Goal: Task Accomplishment & Management: Use online tool/utility

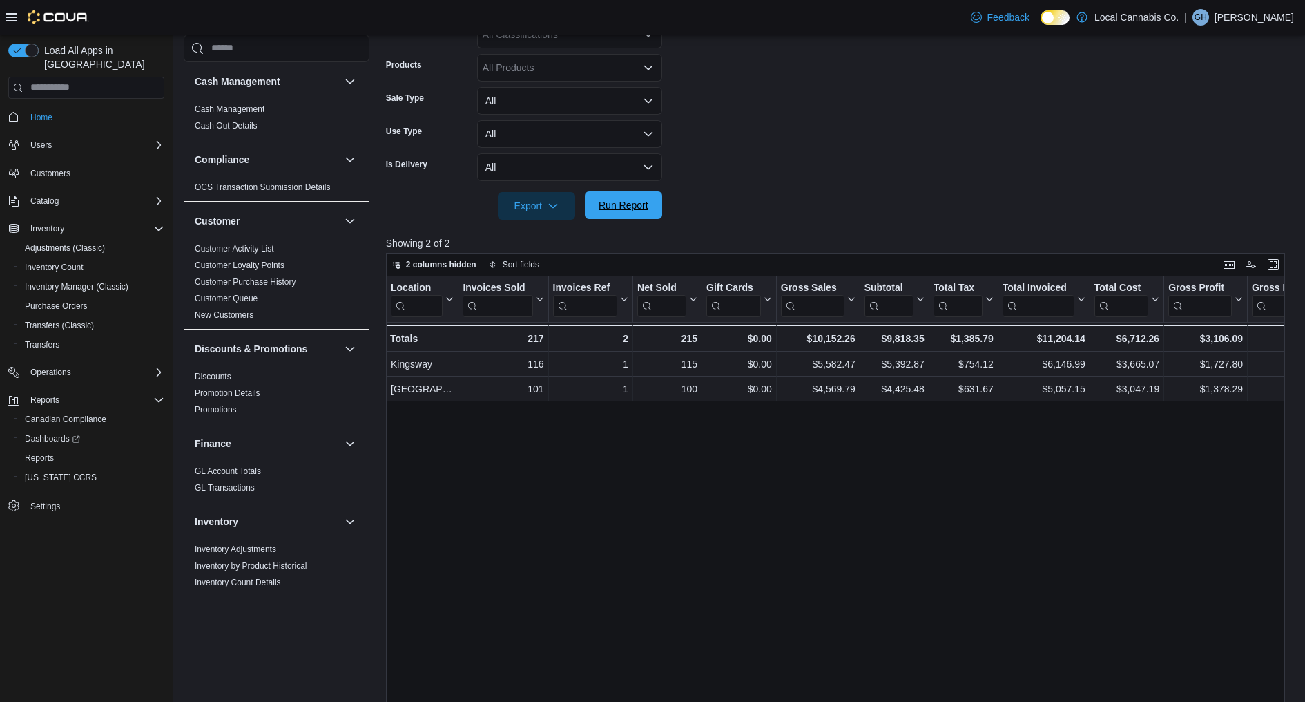
click at [619, 206] on span "Run Report" at bounding box center [624, 205] width 50 height 14
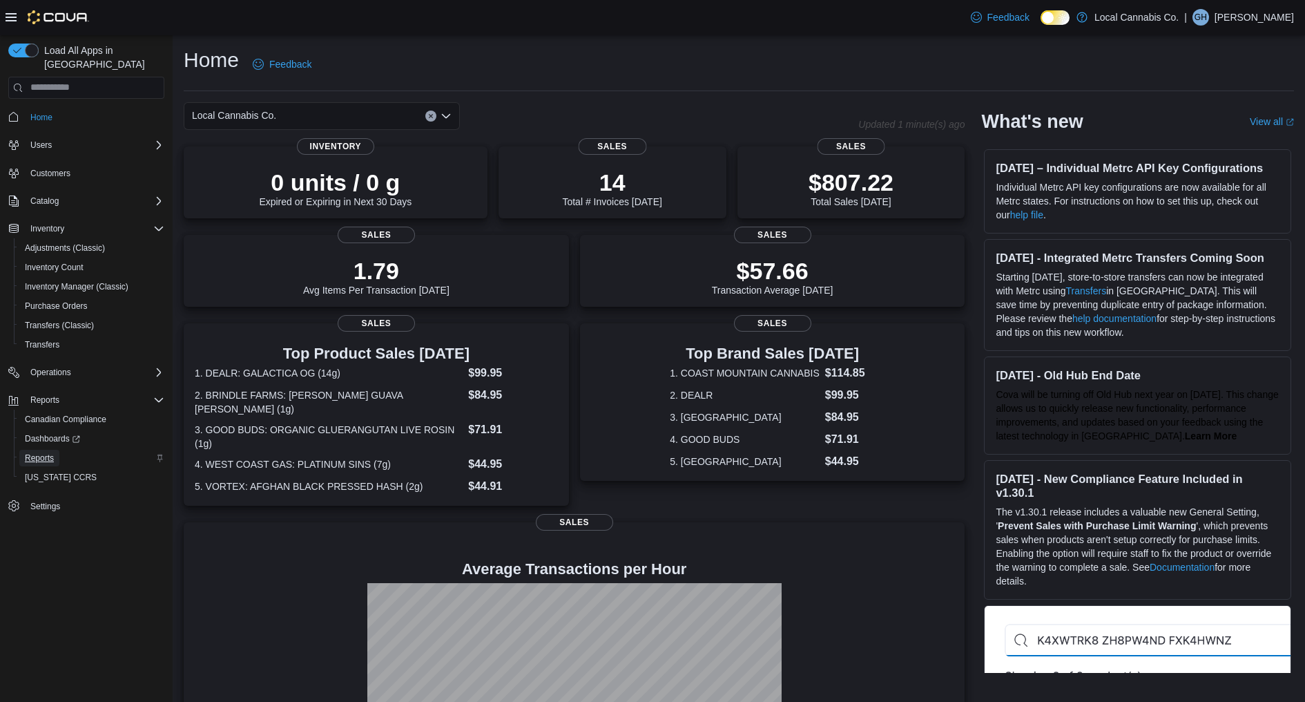
click at [37, 452] on span "Reports" at bounding box center [39, 457] width 29 height 11
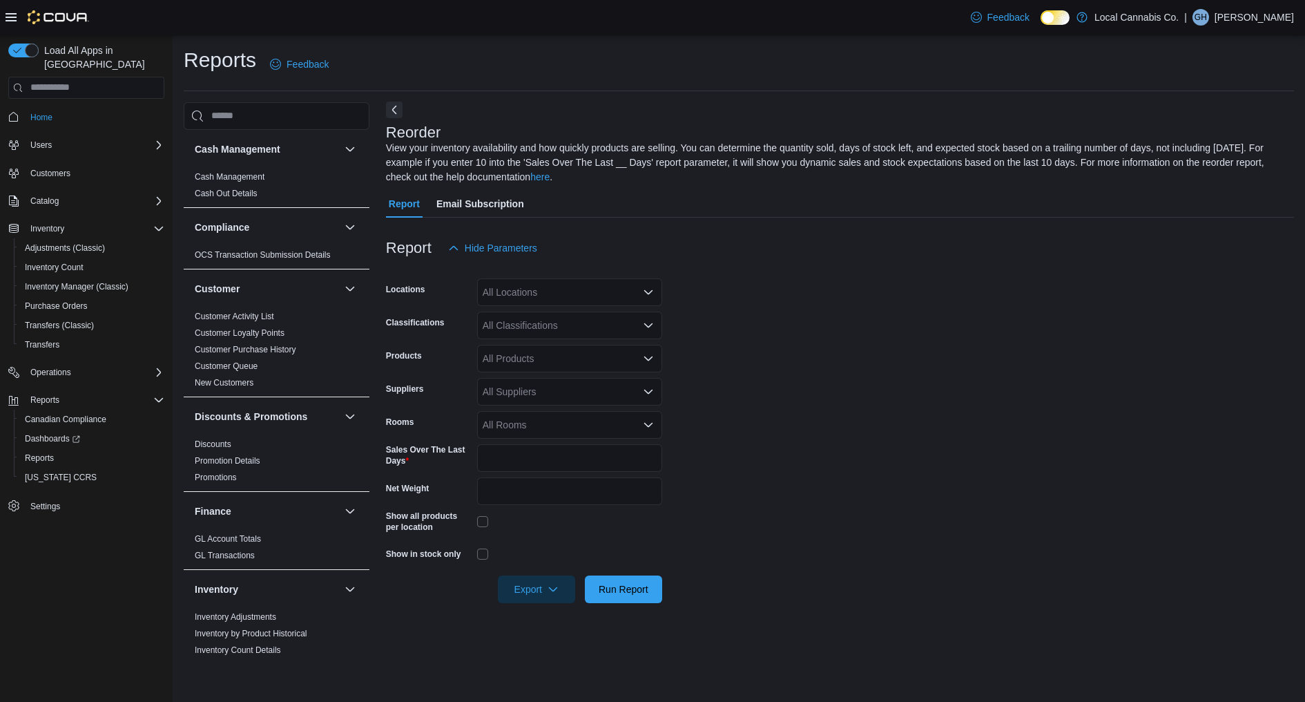
click at [394, 108] on button "Next" at bounding box center [394, 110] width 17 height 17
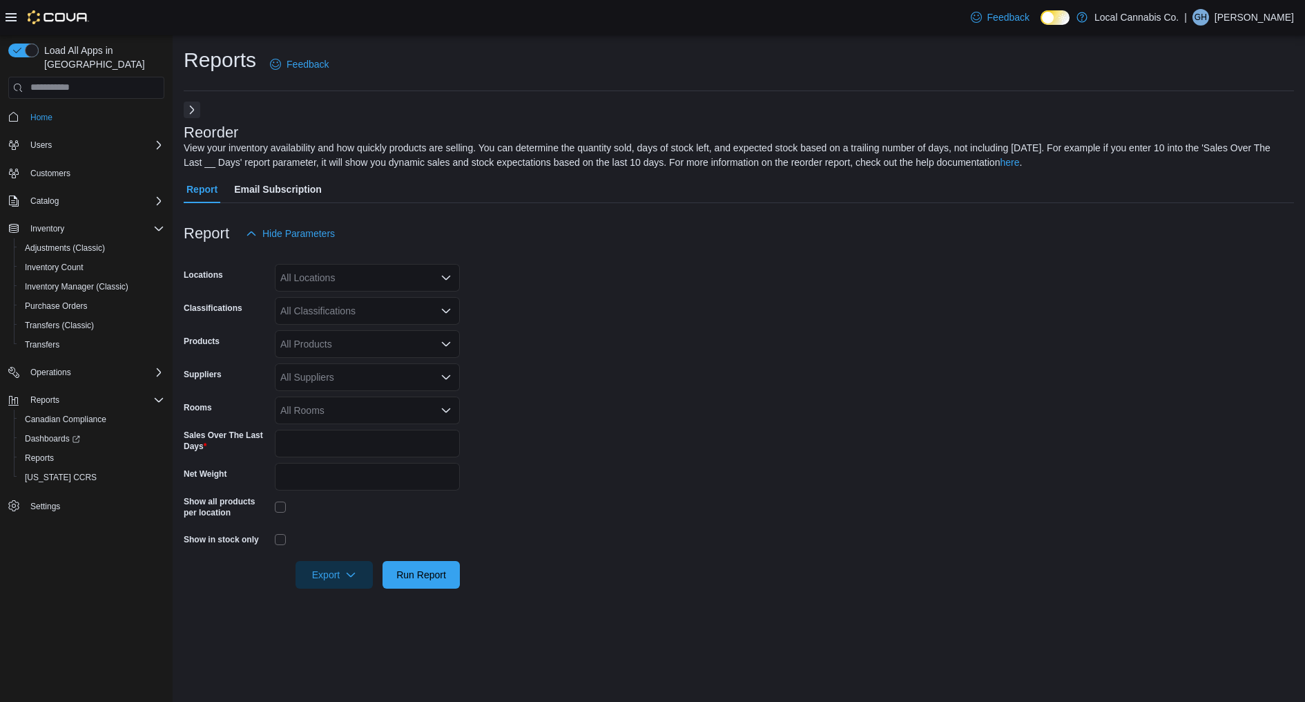
click at [191, 107] on button "Next" at bounding box center [192, 110] width 17 height 17
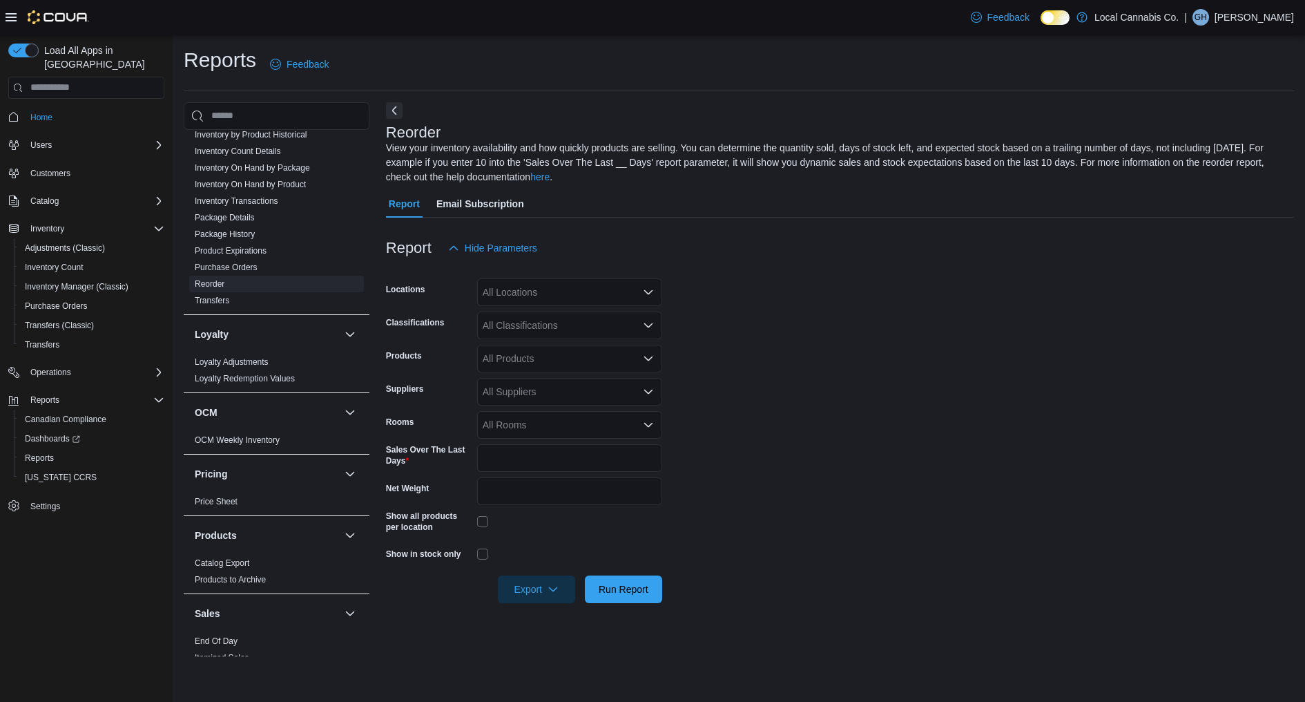
scroll to position [801, 0]
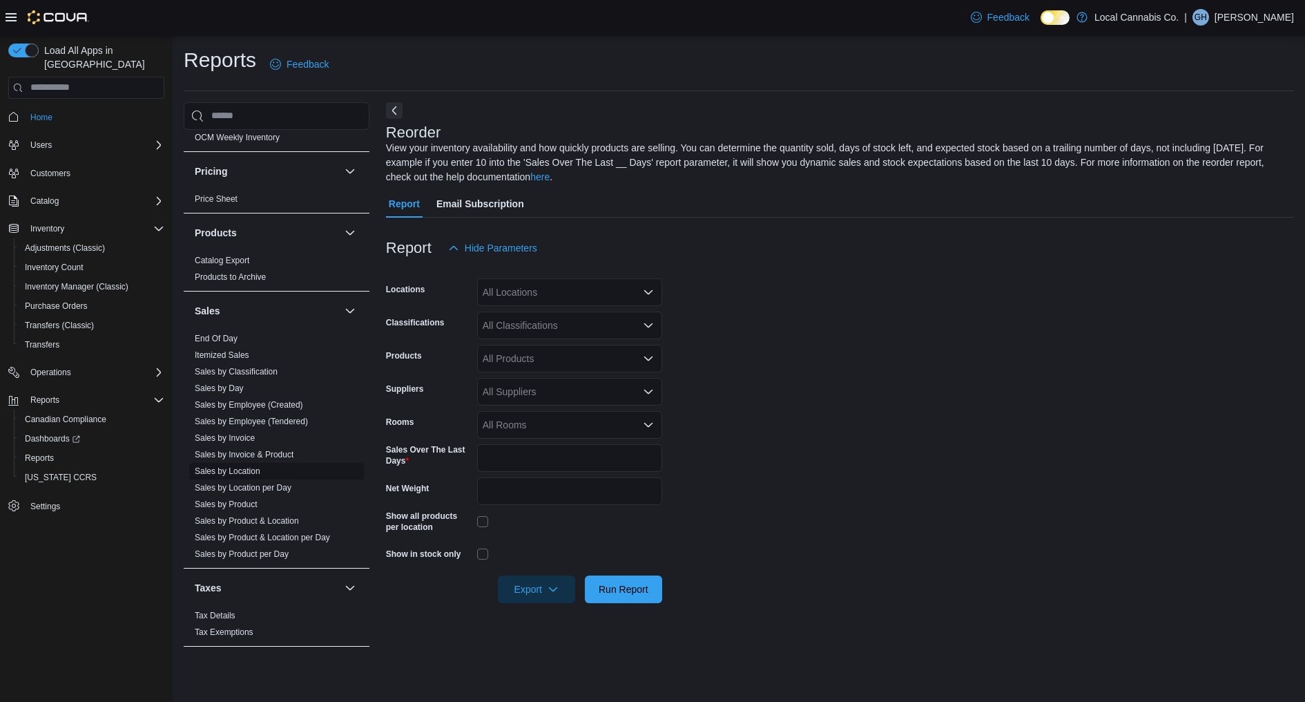
click at [248, 469] on link "Sales by Location" at bounding box center [228, 471] width 66 height 10
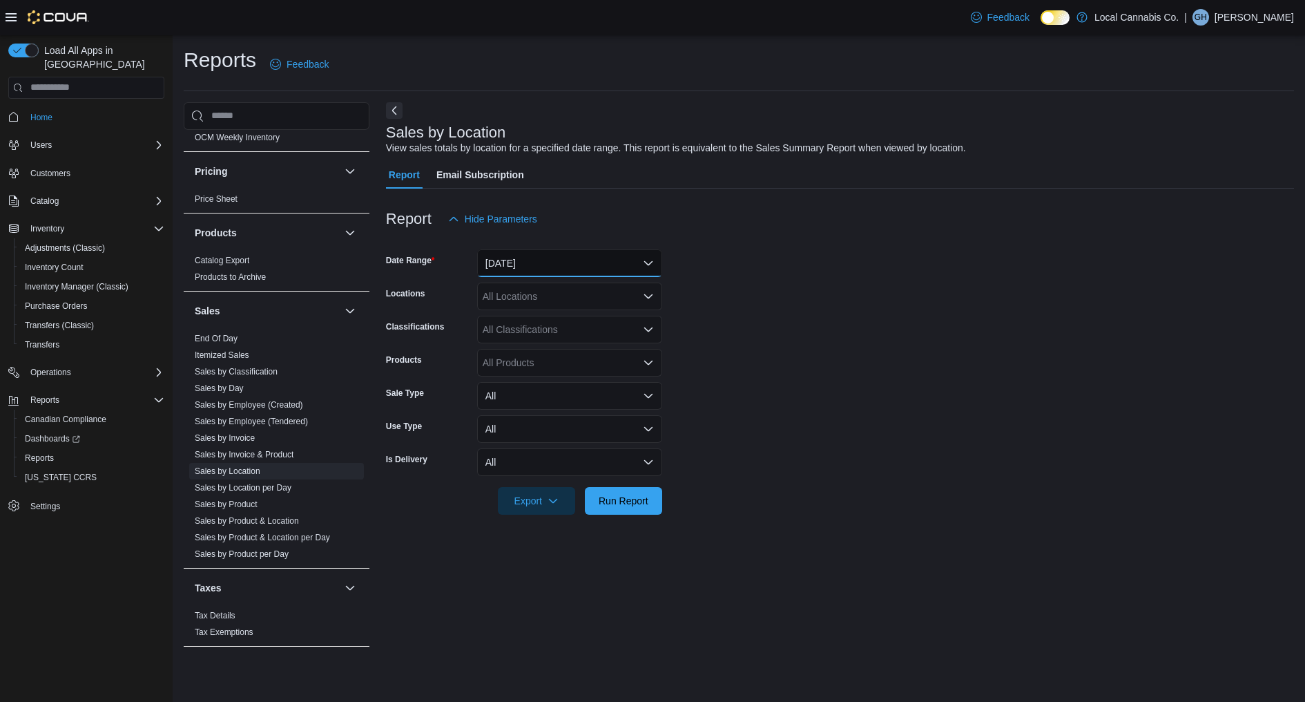
click at [552, 271] on button "[DATE]" at bounding box center [569, 263] width 185 height 28
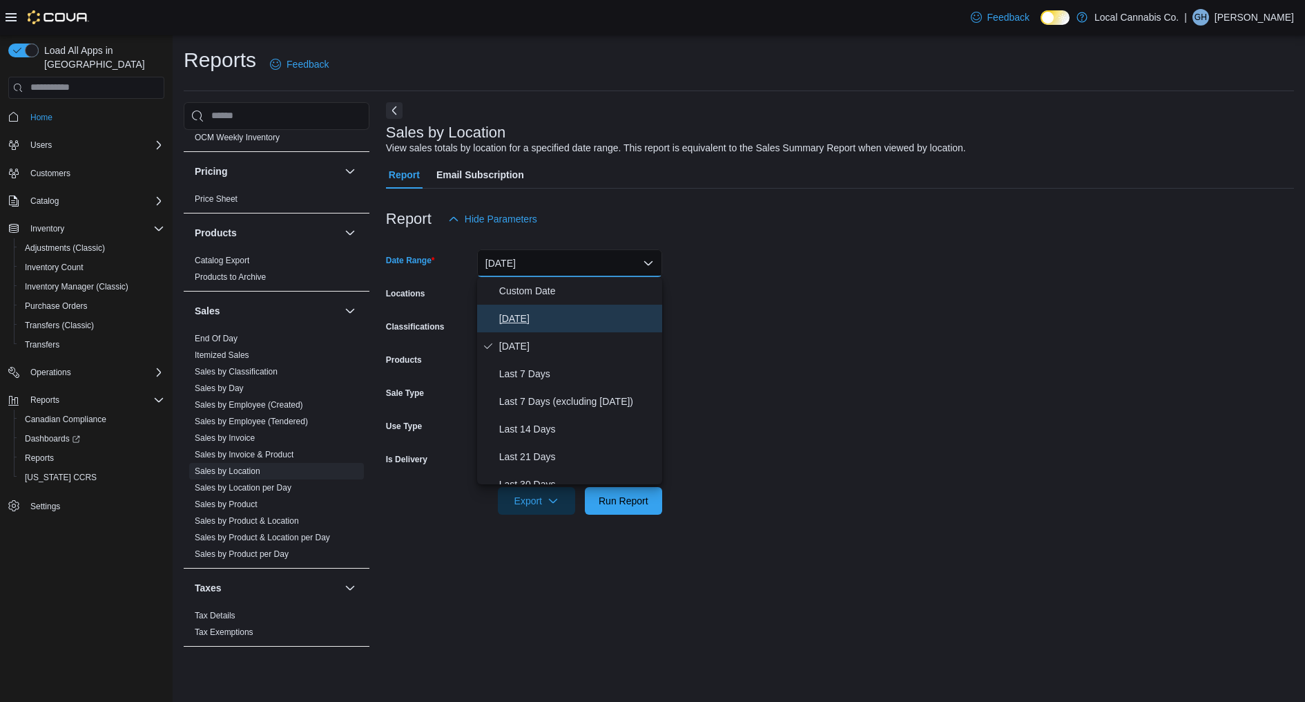
click at [543, 324] on span "[DATE]" at bounding box center [577, 318] width 157 height 17
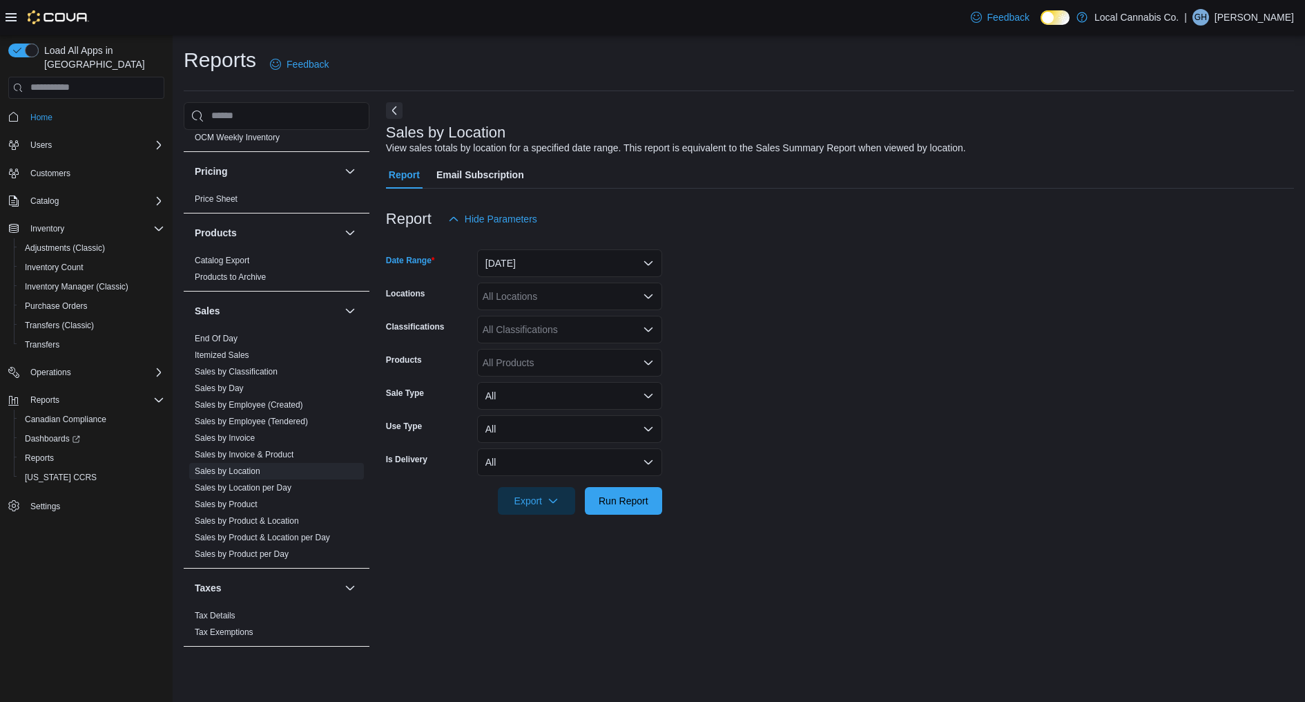
click at [608, 485] on div at bounding box center [840, 481] width 908 height 11
click at [614, 506] on span "Run Report" at bounding box center [624, 500] width 50 height 14
